Goal: Transaction & Acquisition: Purchase product/service

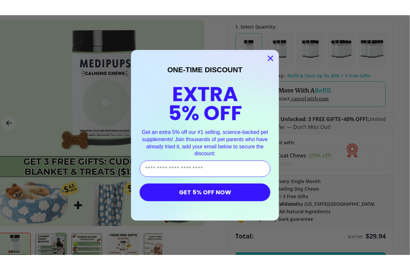
scroll to position [169, 9]
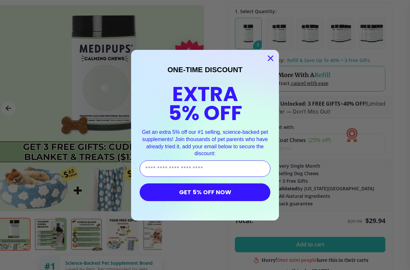
click at [273, 63] on circle "Close dialog" at bounding box center [270, 58] width 11 height 11
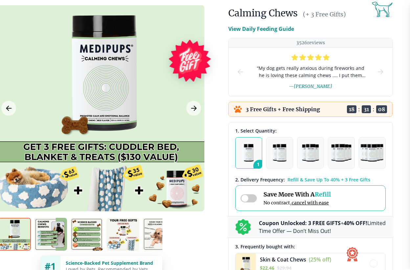
scroll to position [50, 9]
click at [18, 229] on img at bounding box center [14, 234] width 33 height 33
click at [51, 229] on img at bounding box center [50, 234] width 33 height 33
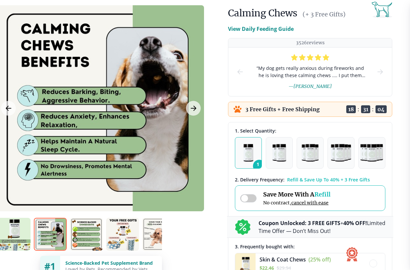
click at [86, 229] on img at bounding box center [86, 234] width 33 height 33
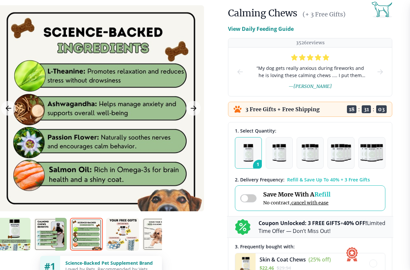
click at [126, 229] on img at bounding box center [122, 234] width 33 height 33
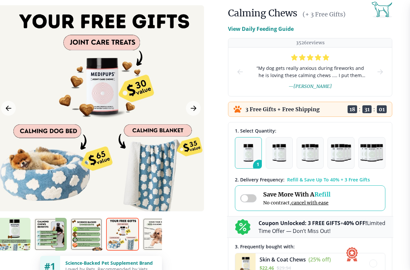
click at [150, 229] on img at bounding box center [158, 234] width 33 height 33
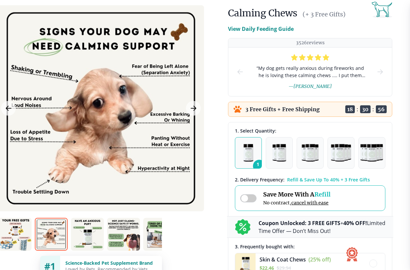
click at [88, 229] on img at bounding box center [87, 234] width 33 height 33
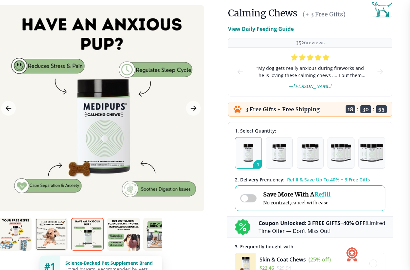
click at [112, 229] on img at bounding box center [123, 234] width 33 height 33
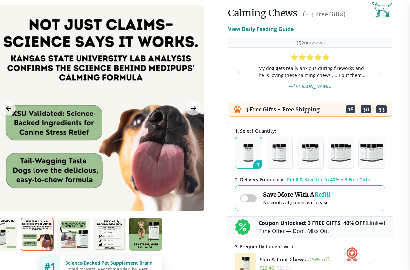
scroll to position [0, 194]
click at [81, 229] on img at bounding box center [73, 234] width 33 height 33
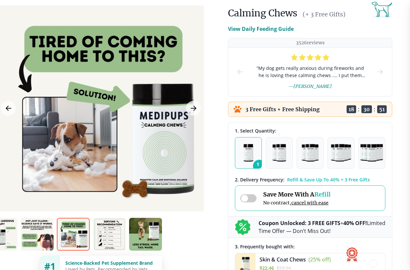
click at [113, 229] on img at bounding box center [109, 234] width 33 height 33
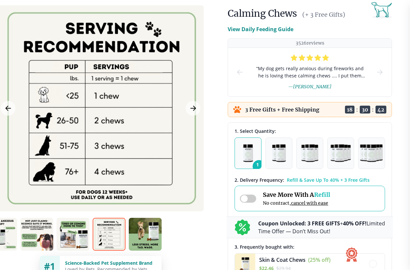
scroll to position [50, 9]
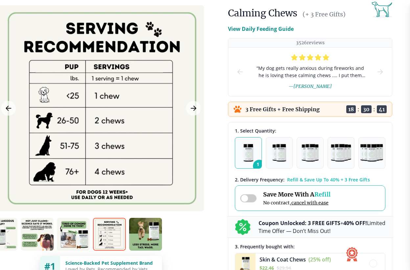
click at [148, 229] on img at bounding box center [145, 234] width 33 height 33
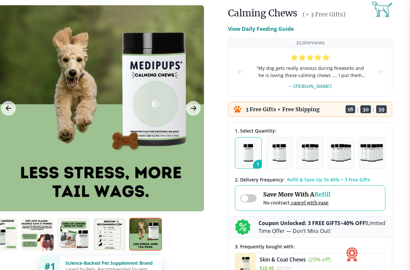
click at [111, 229] on img at bounding box center [109, 234] width 33 height 33
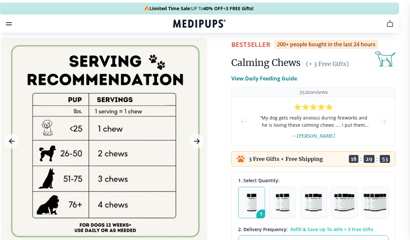
scroll to position [0, 6]
